Goal: Task Accomplishment & Management: Use online tool/utility

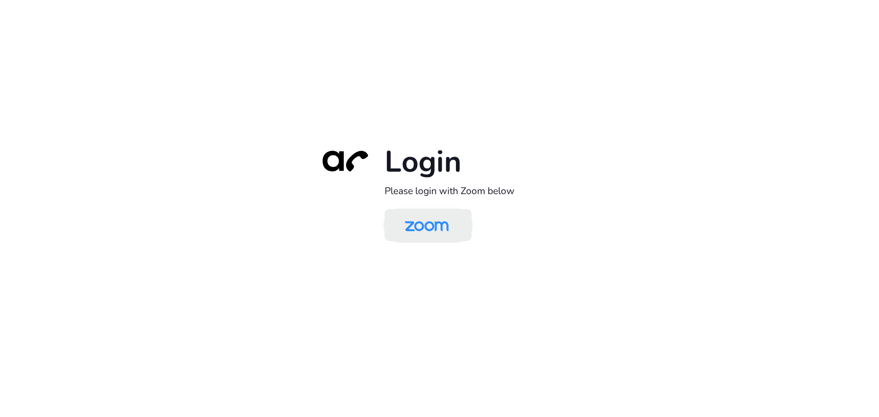
click at [420, 211] on img at bounding box center [426, 226] width 63 height 30
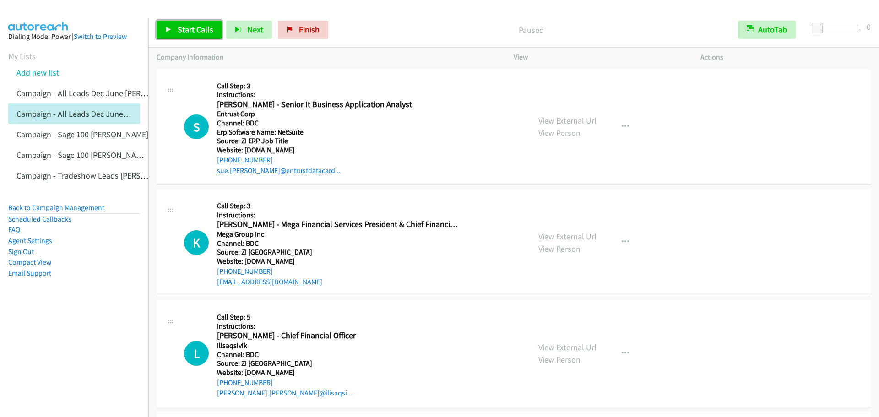
click at [180, 29] on span "Start Calls" at bounding box center [196, 29] width 36 height 11
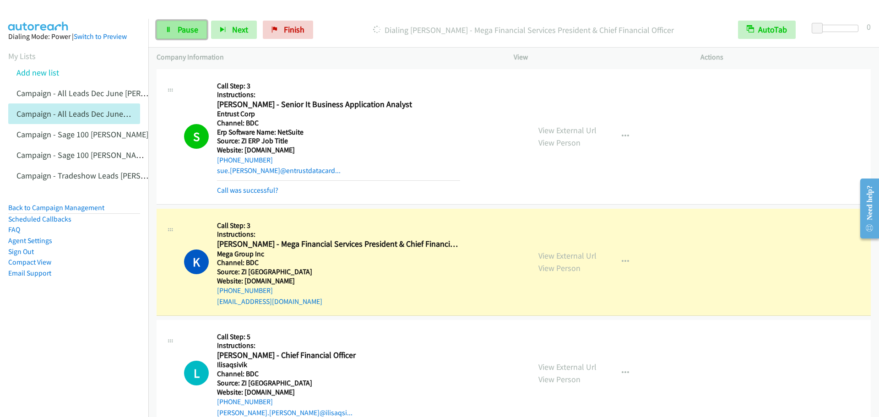
click at [190, 26] on span "Pause" at bounding box center [188, 29] width 21 height 11
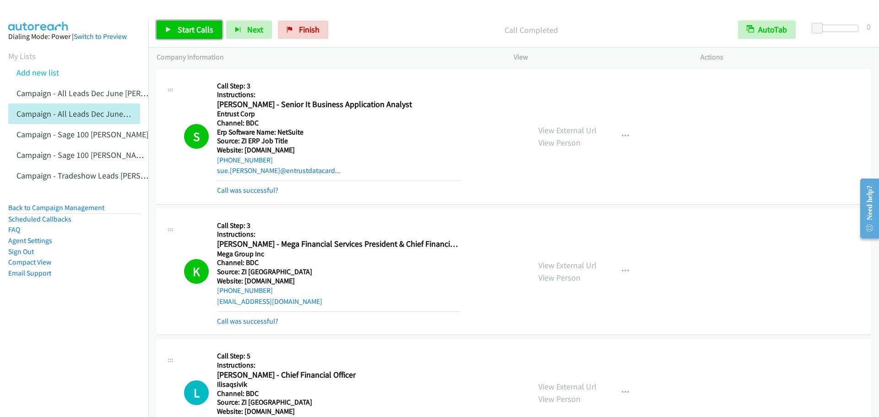
click at [199, 32] on span "Start Calls" at bounding box center [196, 29] width 36 height 11
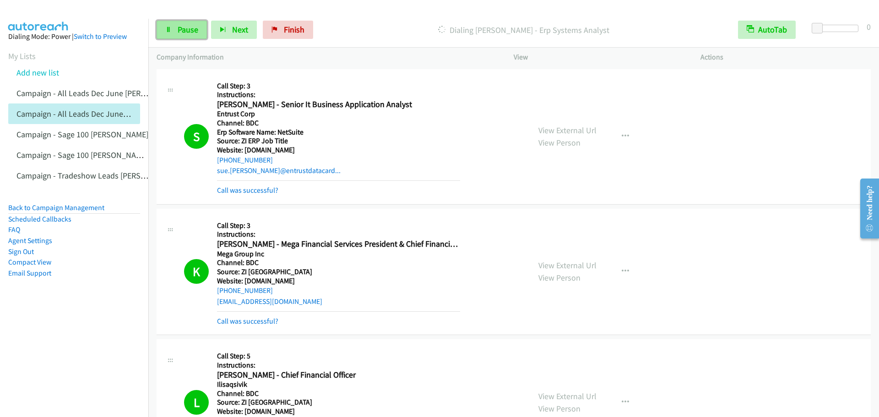
click at [179, 29] on span "Pause" at bounding box center [188, 29] width 21 height 11
click at [196, 34] on span "Start Calls" at bounding box center [196, 29] width 36 height 11
click at [168, 32] on icon at bounding box center [168, 30] width 6 height 6
click at [182, 36] on link "Pause" at bounding box center [182, 30] width 50 height 18
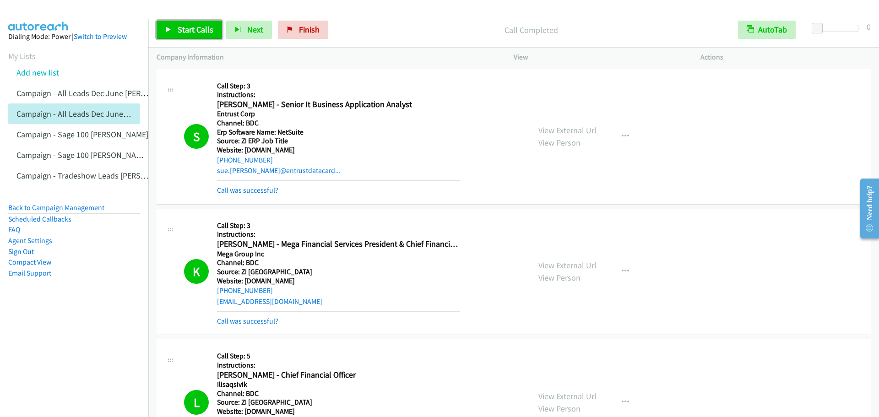
click at [178, 33] on span "Start Calls" at bounding box center [196, 29] width 36 height 11
click at [173, 30] on link "Pause" at bounding box center [182, 30] width 50 height 18
click at [195, 36] on link "Start Calls" at bounding box center [189, 30] width 65 height 18
click at [182, 32] on span "Pause" at bounding box center [188, 29] width 21 height 11
click at [184, 22] on link "Start Calls" at bounding box center [189, 30] width 65 height 18
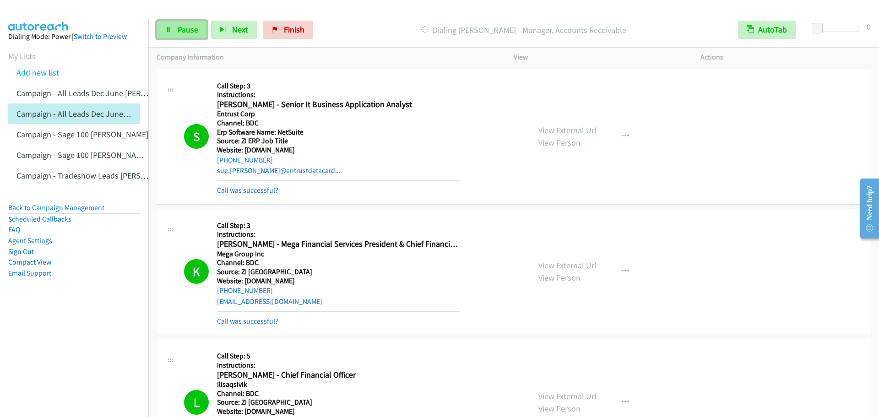
click at [185, 30] on span "Pause" at bounding box center [188, 29] width 21 height 11
click at [175, 30] on link "Start Calls" at bounding box center [189, 30] width 65 height 18
click at [188, 34] on span "Pause" at bounding box center [188, 29] width 21 height 11
click at [188, 31] on span "Start Calls" at bounding box center [196, 29] width 36 height 11
click at [173, 31] on link "Pause" at bounding box center [182, 30] width 50 height 18
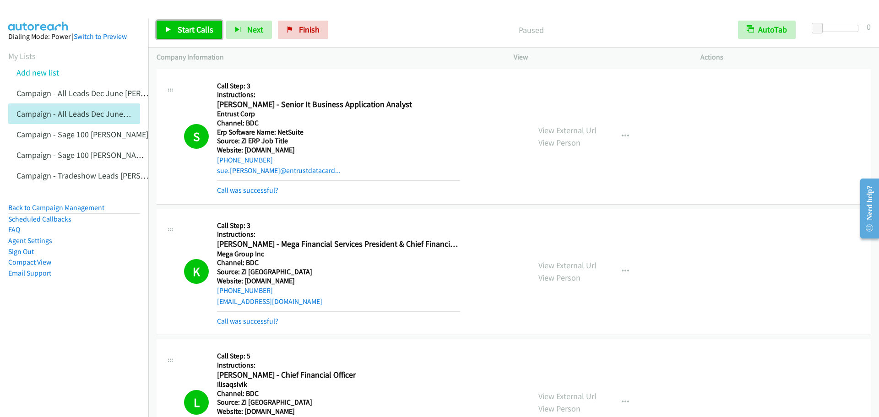
click at [178, 31] on span "Start Calls" at bounding box center [196, 29] width 36 height 11
click at [186, 26] on span "Pause" at bounding box center [188, 29] width 21 height 11
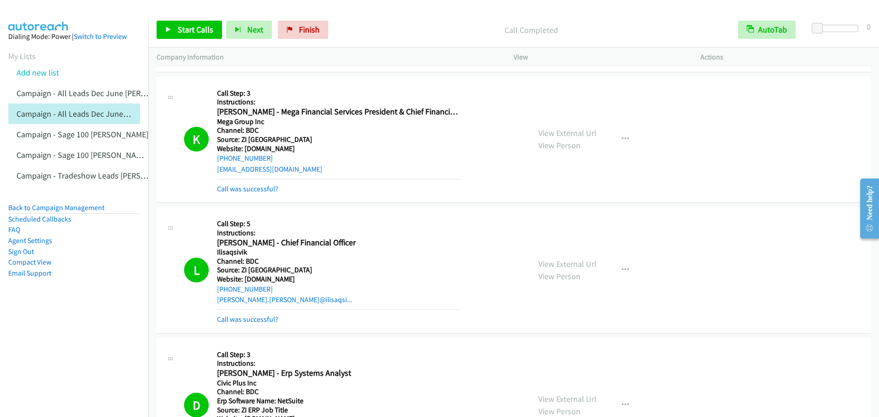
scroll to position [229, 0]
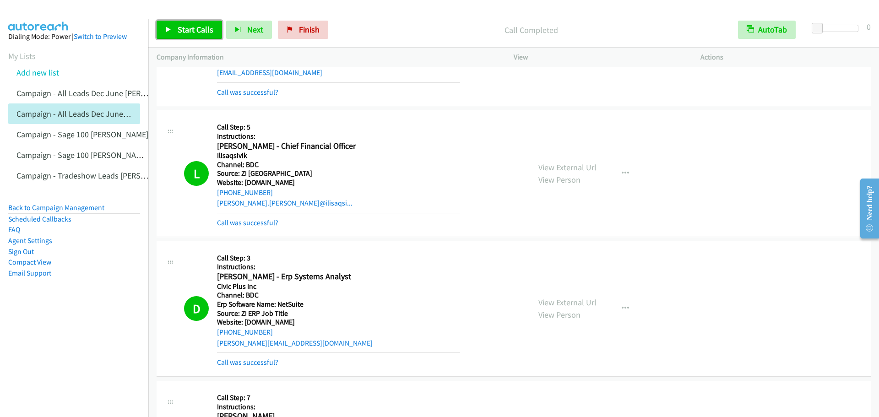
click at [182, 30] on span "Start Calls" at bounding box center [196, 29] width 36 height 11
drag, startPoint x: 186, startPoint y: 36, endPoint x: 186, endPoint y: 1, distance: 34.8
click at [186, 36] on link "Pause" at bounding box center [182, 30] width 50 height 18
click at [190, 25] on span "Start Calls" at bounding box center [196, 29] width 36 height 11
drag, startPoint x: 179, startPoint y: 36, endPoint x: 188, endPoint y: 2, distance: 35.0
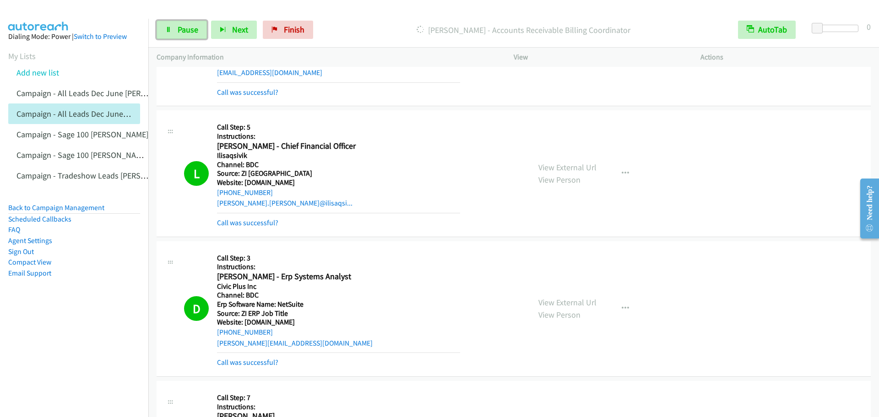
click at [179, 36] on link "Pause" at bounding box center [182, 30] width 50 height 18
click at [176, 29] on link "Start Calls" at bounding box center [189, 30] width 65 height 18
click at [191, 39] on div "Start Calls Pause Next Finish Dialing Sean . - Cfo / Controller AutoTab AutoTab…" at bounding box center [513, 29] width 731 height 35
click at [184, 32] on span "Pause" at bounding box center [188, 29] width 21 height 11
click at [181, 34] on span "Start Calls" at bounding box center [196, 29] width 36 height 11
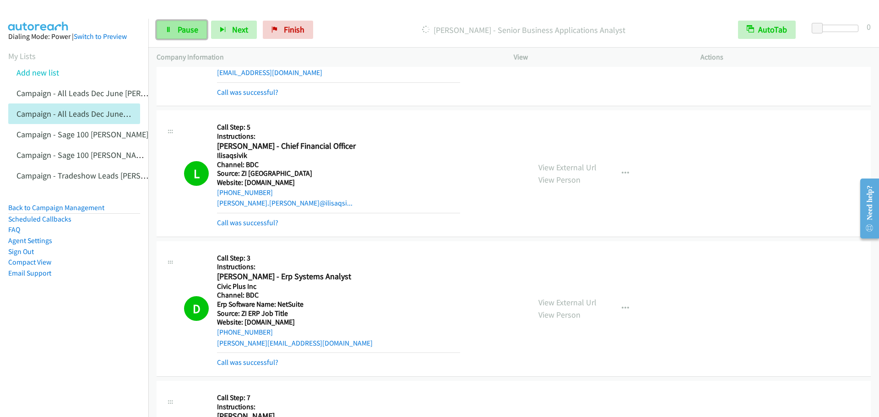
click at [174, 38] on link "Pause" at bounding box center [182, 30] width 50 height 18
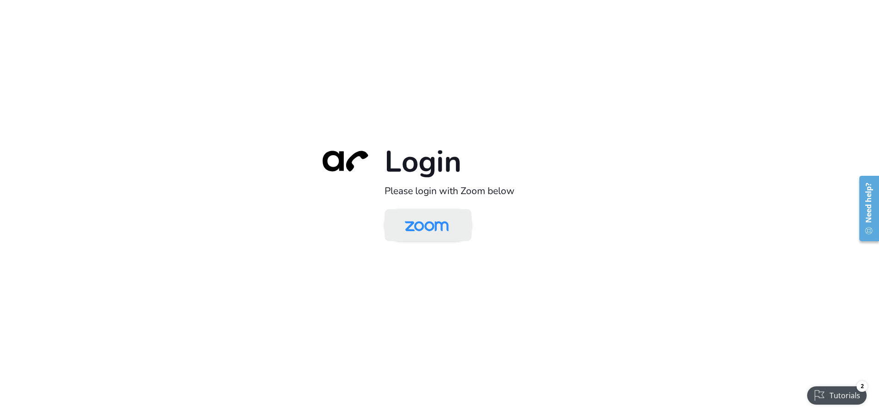
click at [427, 218] on img at bounding box center [426, 226] width 63 height 30
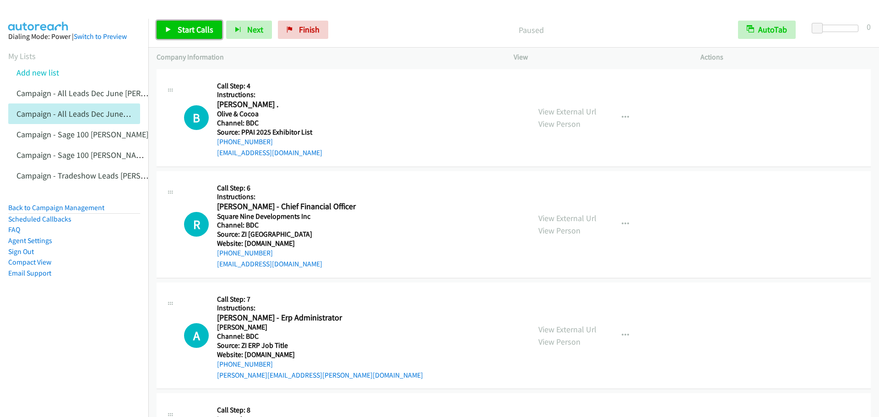
click at [187, 31] on span "Start Calls" at bounding box center [196, 29] width 36 height 11
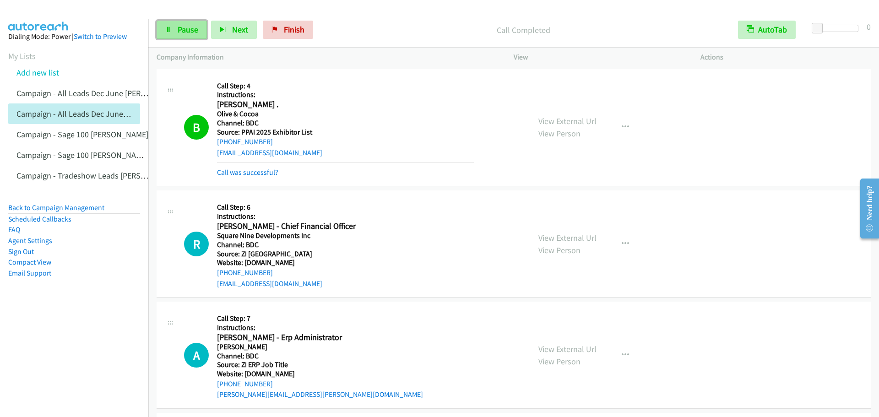
click at [193, 32] on span "Pause" at bounding box center [188, 29] width 21 height 11
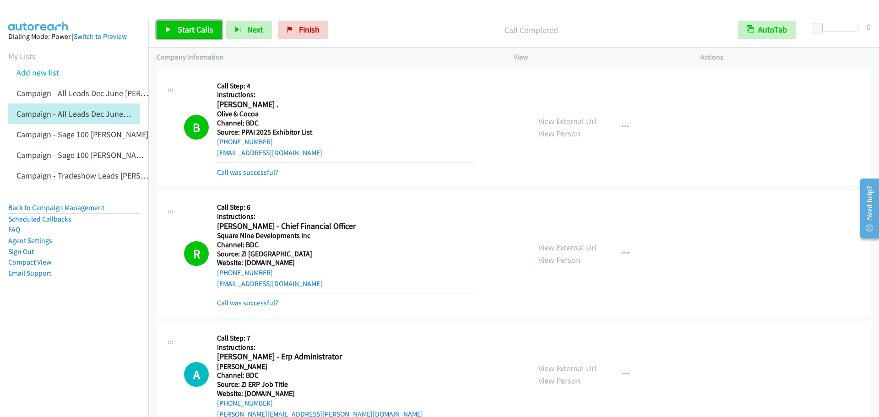
click at [179, 32] on span "Start Calls" at bounding box center [196, 29] width 36 height 11
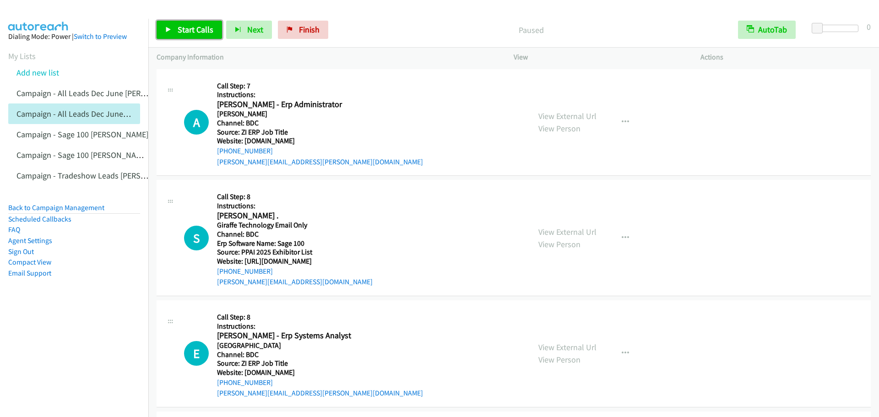
click at [191, 38] on link "Start Calls" at bounding box center [189, 30] width 65 height 18
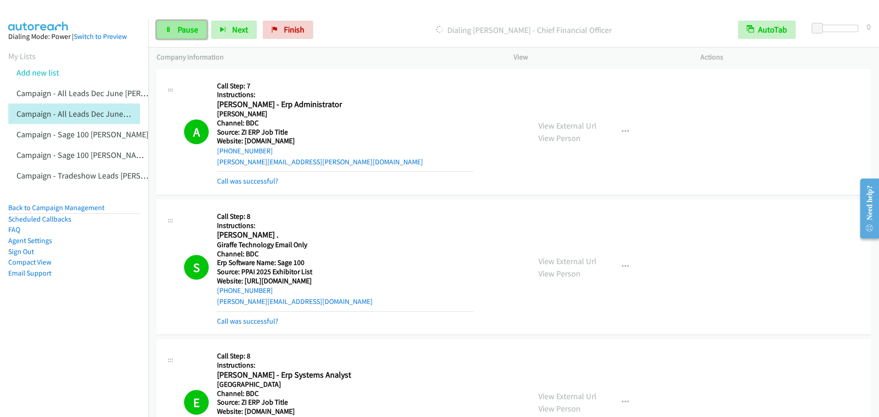
click at [173, 27] on link "Pause" at bounding box center [182, 30] width 50 height 18
click at [159, 14] on div "Start Calls Pause Next Finish Call Completed AutoTab AutoTab 0" at bounding box center [513, 29] width 731 height 35
click at [188, 29] on span "Start Calls" at bounding box center [196, 29] width 36 height 11
click at [188, 32] on span "Pause" at bounding box center [188, 29] width 21 height 11
